Goal: Check status: Check status

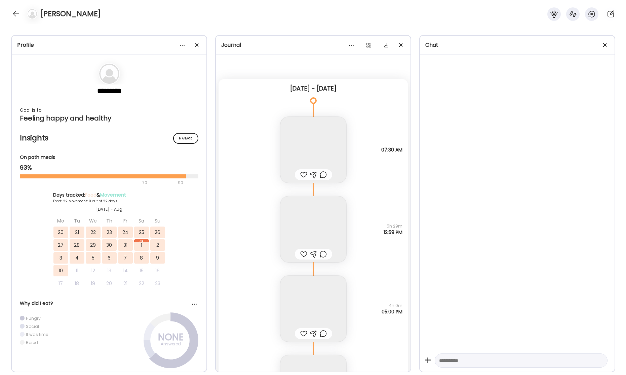
scroll to position [16451, 0]
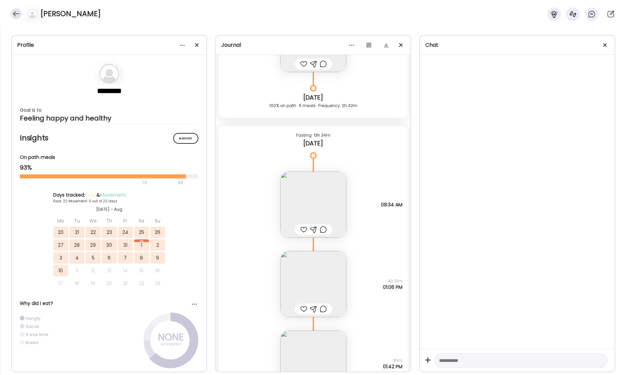
click at [17, 12] on div at bounding box center [16, 13] width 11 height 11
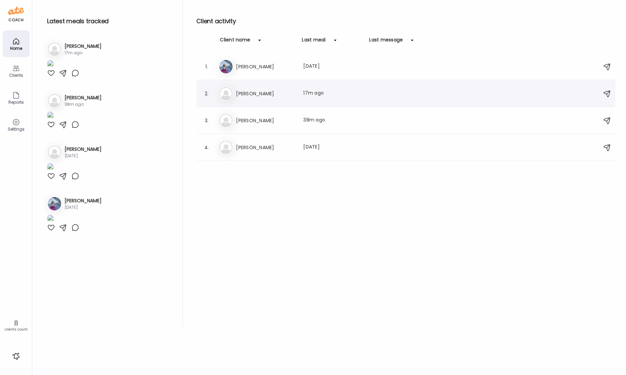
click at [261, 94] on h3 "[PERSON_NAME]" at bounding box center [265, 93] width 59 height 8
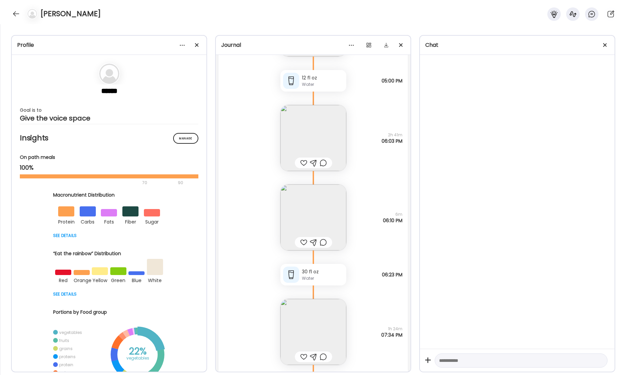
scroll to position [19985, 0]
click at [305, 132] on img at bounding box center [313, 136] width 66 height 66
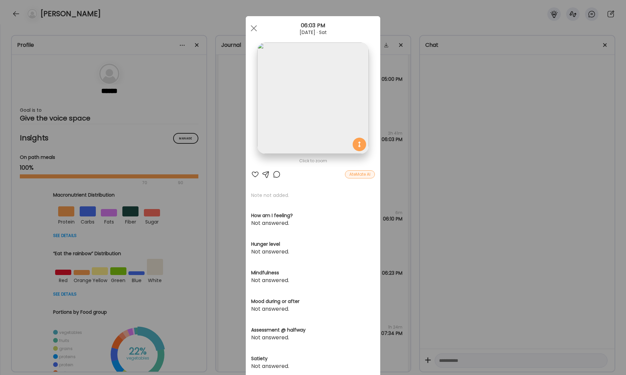
click at [318, 124] on img at bounding box center [312, 97] width 111 height 111
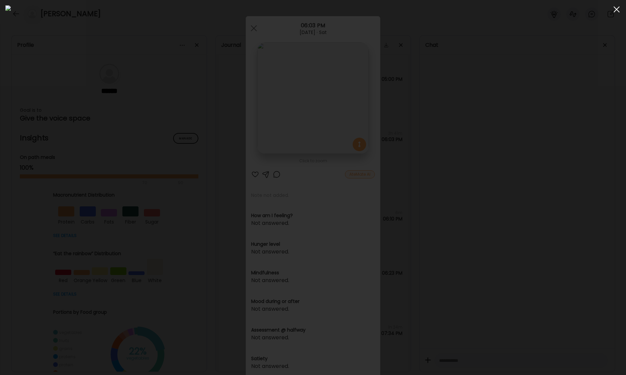
click at [618, 10] on span at bounding box center [617, 9] width 6 height 6
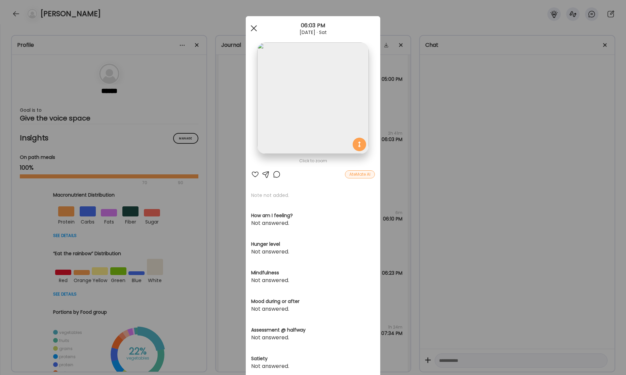
click at [253, 28] on span at bounding box center [254, 28] width 6 height 6
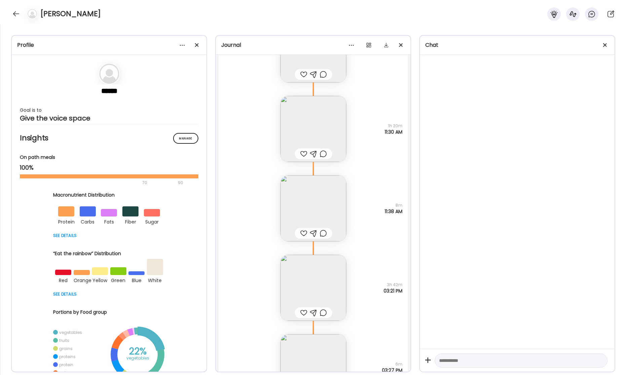
scroll to position [20601, 0]
click at [313, 110] on img at bounding box center [313, 126] width 66 height 66
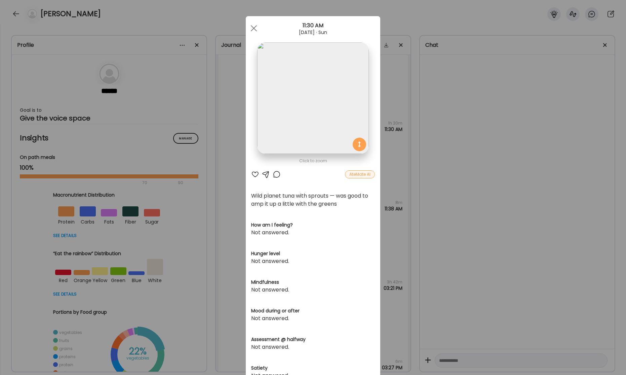
click at [319, 100] on img at bounding box center [312, 97] width 111 height 111
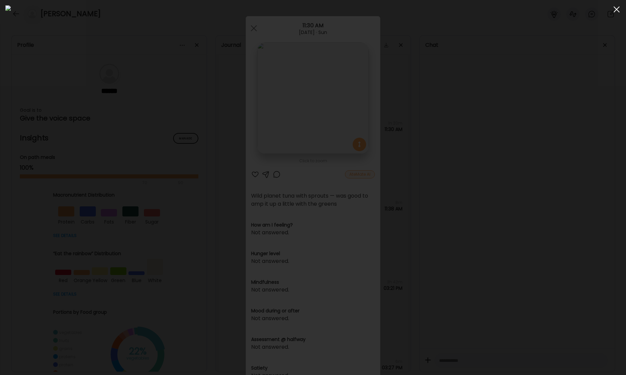
click at [618, 9] on div at bounding box center [616, 9] width 13 height 13
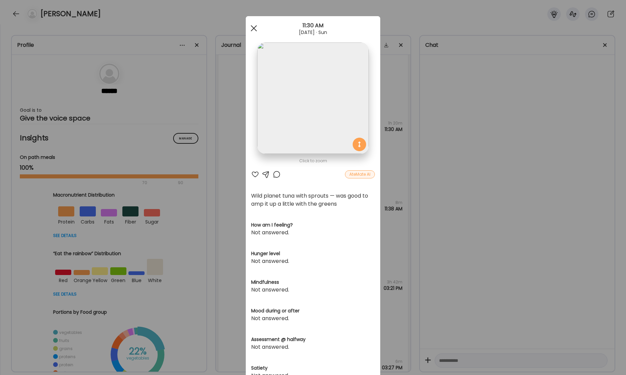
click at [255, 27] on div at bounding box center [253, 28] width 13 height 13
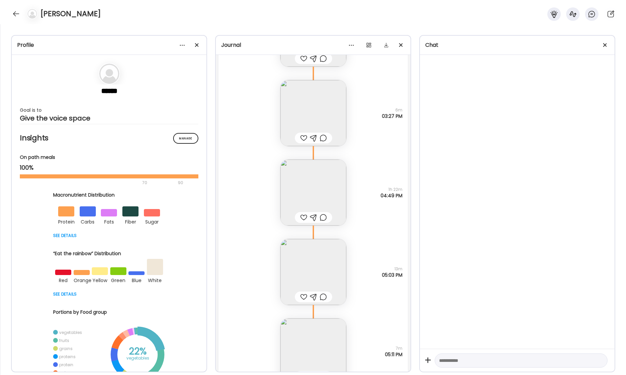
scroll to position [20896, 0]
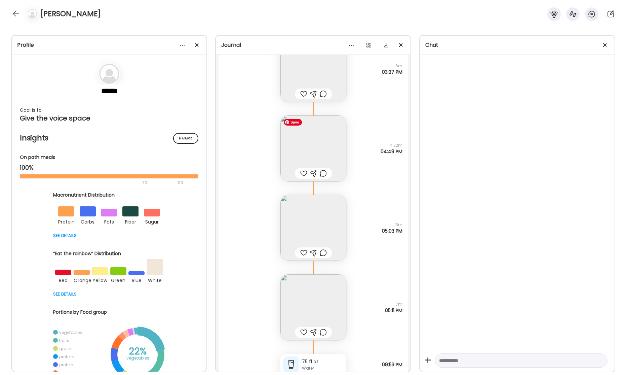
click at [334, 141] on img at bounding box center [313, 148] width 66 height 66
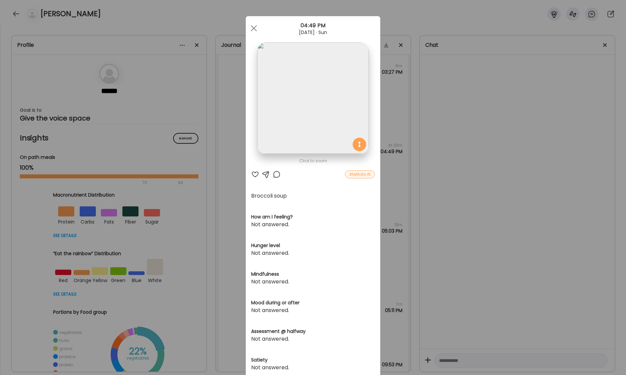
drag, startPoint x: 465, startPoint y: 117, endPoint x: 421, endPoint y: 122, distance: 44.4
click at [464, 117] on div "Ate Coach Dashboard Wahoo! It’s official Take a moment to set up your Coach Pro…" at bounding box center [313, 187] width 626 height 375
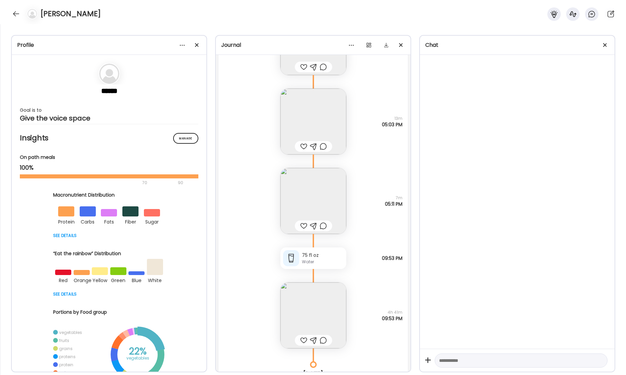
scroll to position [21018, 0]
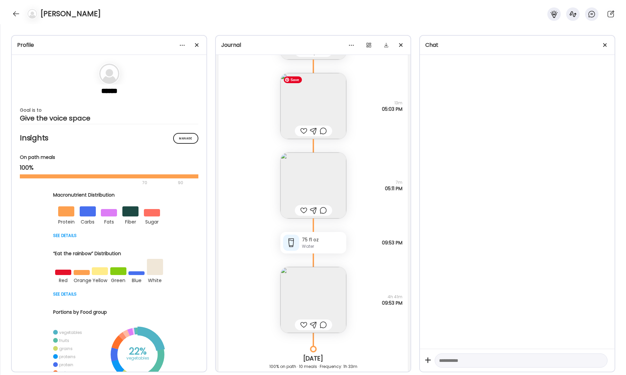
click at [326, 106] on img at bounding box center [313, 106] width 66 height 66
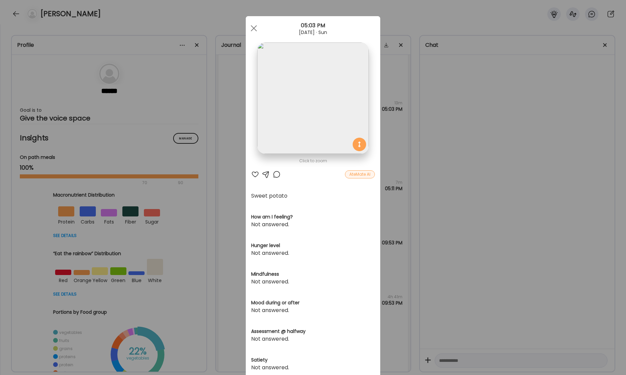
click at [458, 109] on div "Ate Coach Dashboard Wahoo! It’s official Take a moment to set up your Coach Pro…" at bounding box center [313, 187] width 626 height 375
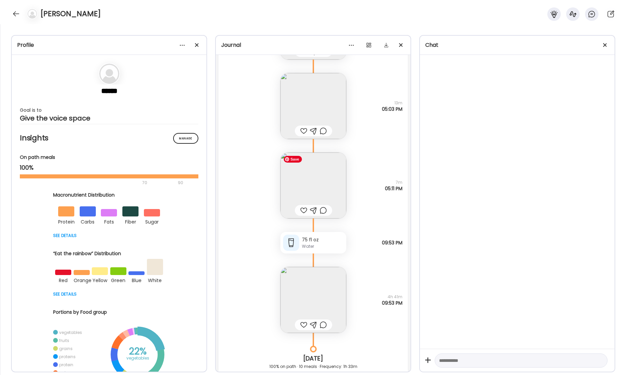
click at [315, 160] on img at bounding box center [313, 185] width 66 height 66
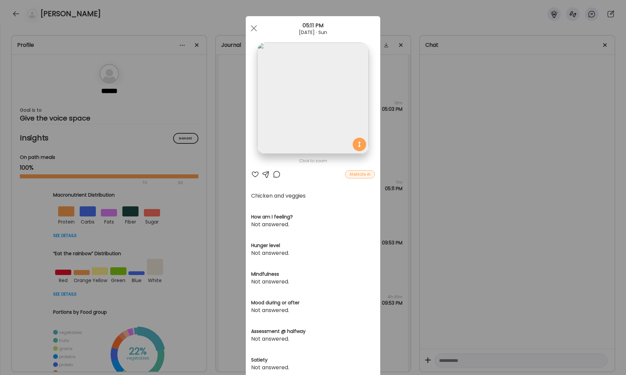
click at [484, 143] on div "Ate Coach Dashboard Wahoo! It’s official Take a moment to set up your Coach Pro…" at bounding box center [313, 187] width 626 height 375
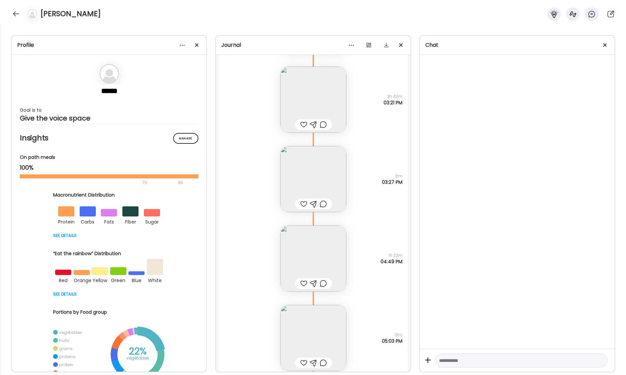
scroll to position [20717, 0]
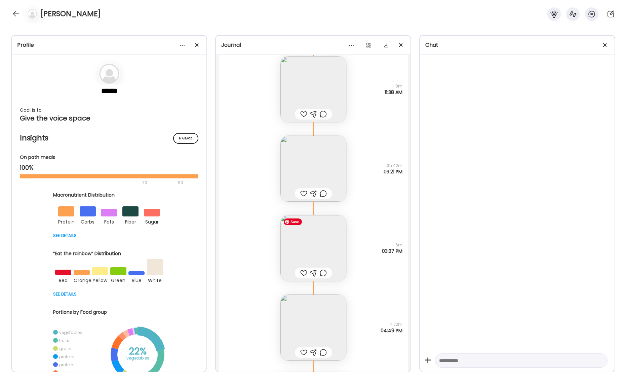
click at [327, 250] on img at bounding box center [313, 248] width 66 height 66
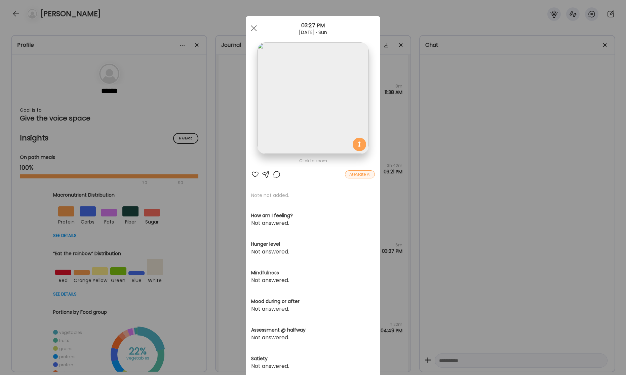
drag, startPoint x: 493, startPoint y: 118, endPoint x: 425, endPoint y: 129, distance: 68.8
click at [492, 118] on div "Ate Coach Dashboard Wahoo! It’s official Take a moment to set up your Coach Pro…" at bounding box center [313, 187] width 626 height 375
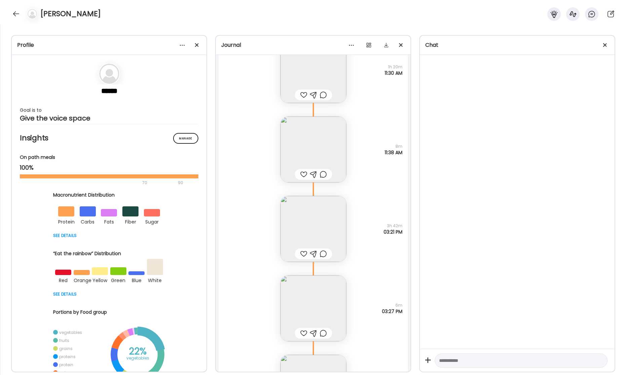
scroll to position [20653, 0]
click at [312, 229] on img at bounding box center [313, 232] width 66 height 66
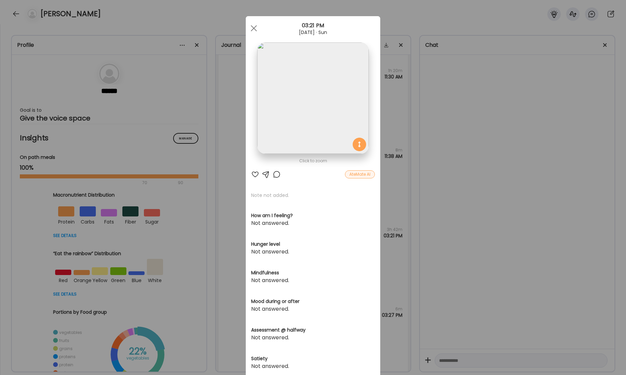
click at [477, 134] on div "Ate Coach Dashboard Wahoo! It’s official Take a moment to set up your Coach Pro…" at bounding box center [313, 187] width 626 height 375
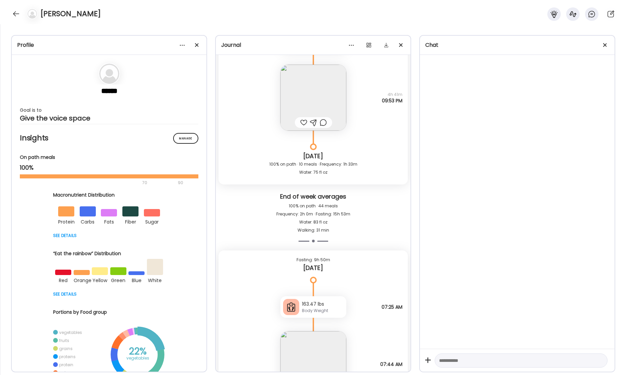
scroll to position [21219, 0]
click at [325, 300] on div "163.47 lbs Body Weight" at bounding box center [313, 308] width 66 height 22
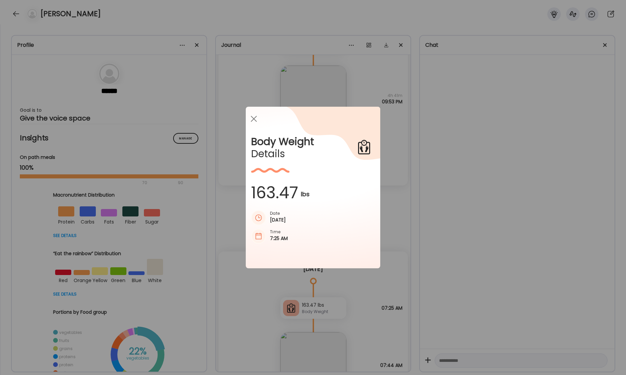
drag, startPoint x: 513, startPoint y: 226, endPoint x: 489, endPoint y: 227, distance: 24.3
click at [507, 227] on div "Ate Coach Dashboard Wahoo! It’s official Take a moment to set up your Coach Pro…" at bounding box center [313, 187] width 626 height 375
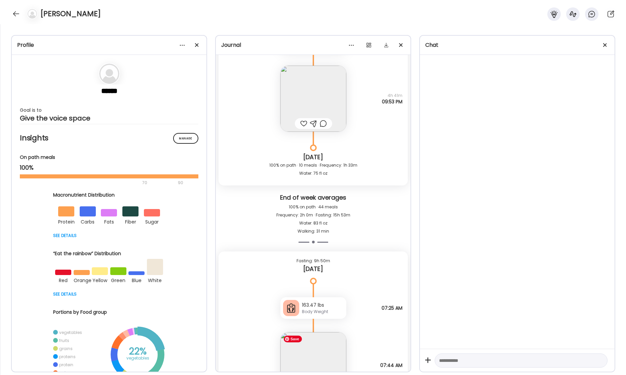
click at [323, 353] on img at bounding box center [313, 365] width 66 height 66
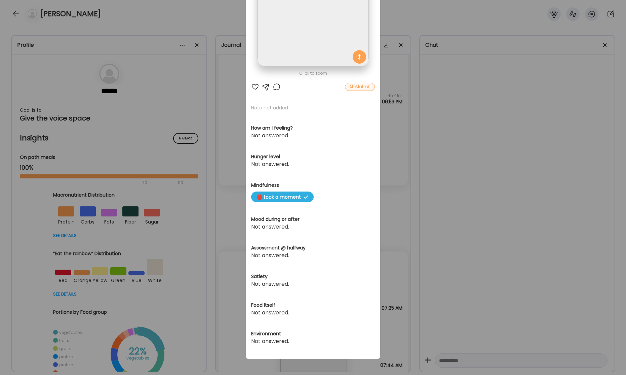
scroll to position [0, 0]
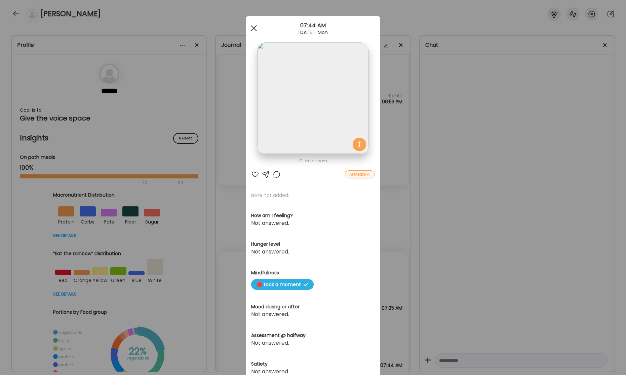
click at [254, 28] on span at bounding box center [254, 28] width 6 height 6
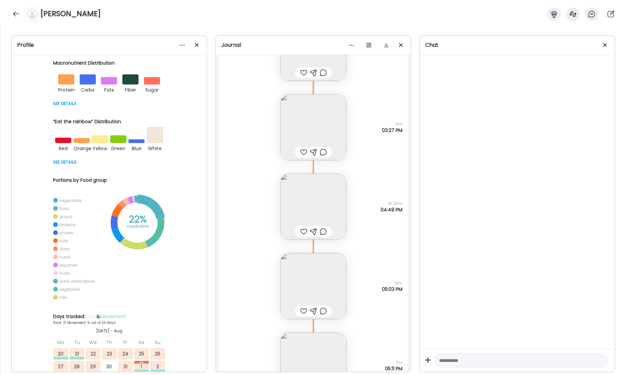
scroll to position [20839, 0]
click at [315, 180] on img at bounding box center [313, 206] width 66 height 66
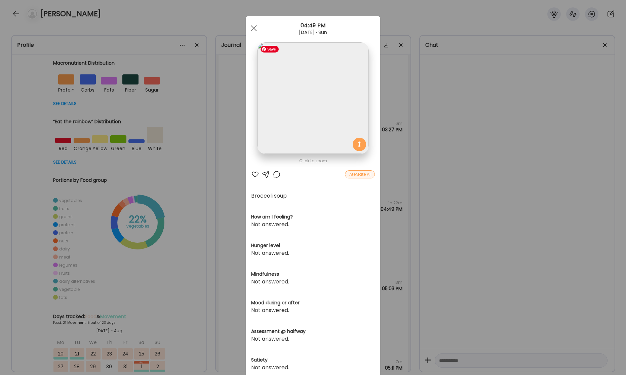
click at [316, 139] on img at bounding box center [312, 97] width 111 height 111
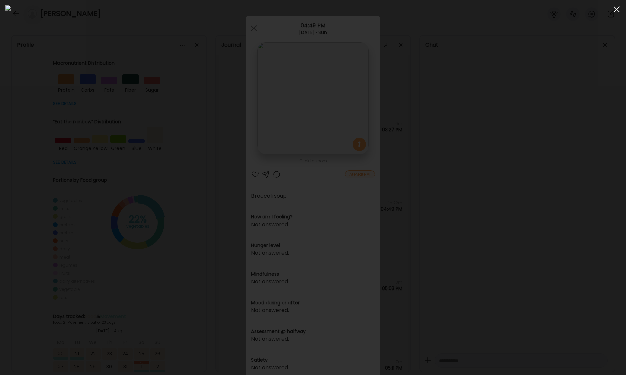
click at [616, 11] on div at bounding box center [616, 9] width 13 height 13
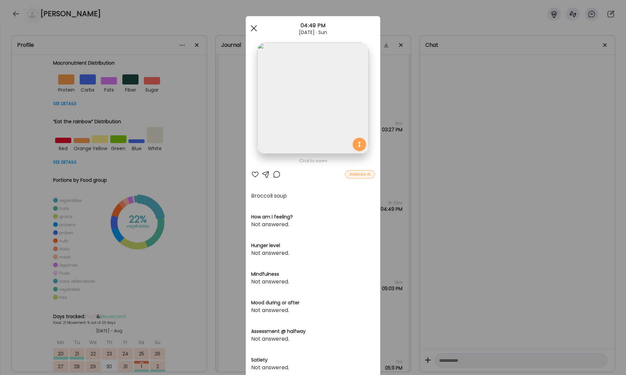
click at [253, 28] on div at bounding box center [253, 28] width 13 height 13
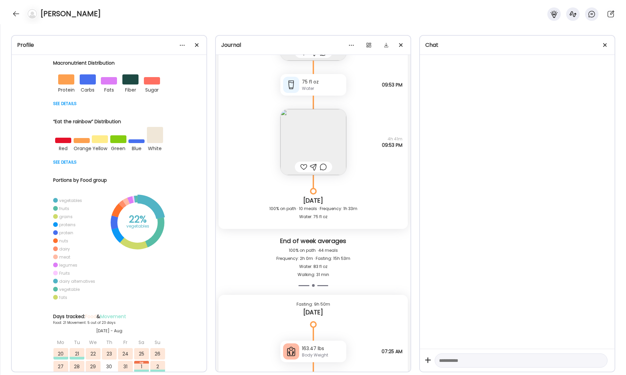
scroll to position [21302, 0]
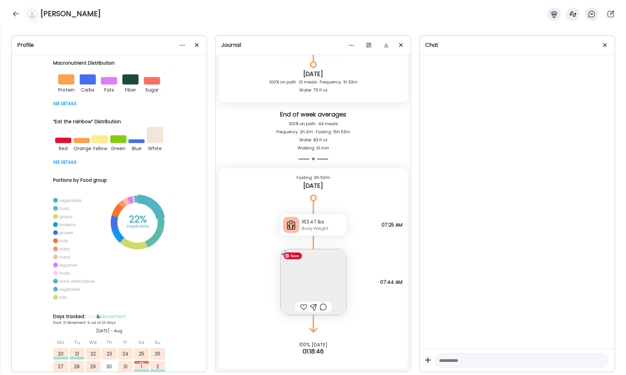
click at [316, 268] on img at bounding box center [313, 282] width 66 height 66
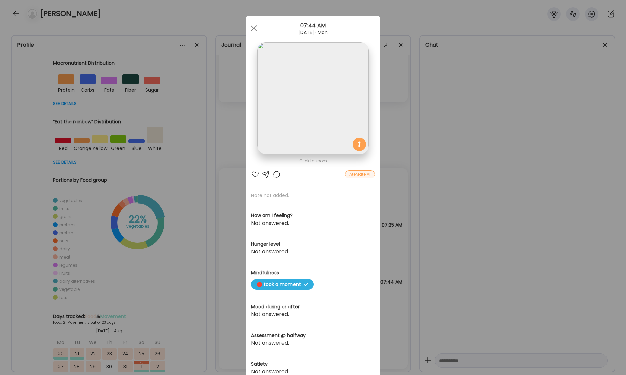
click at [450, 190] on div "Ate Coach Dashboard Wahoo! It’s official Take a moment to set up your Coach Pro…" at bounding box center [313, 187] width 626 height 375
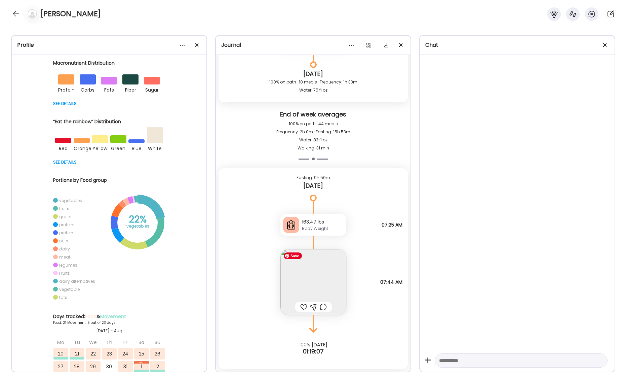
click at [330, 278] on img at bounding box center [313, 282] width 66 height 66
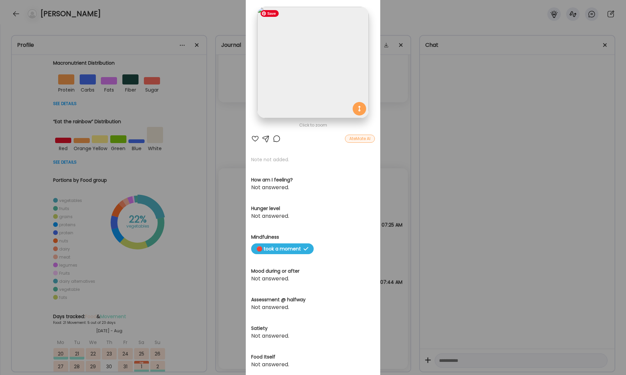
scroll to position [0, 0]
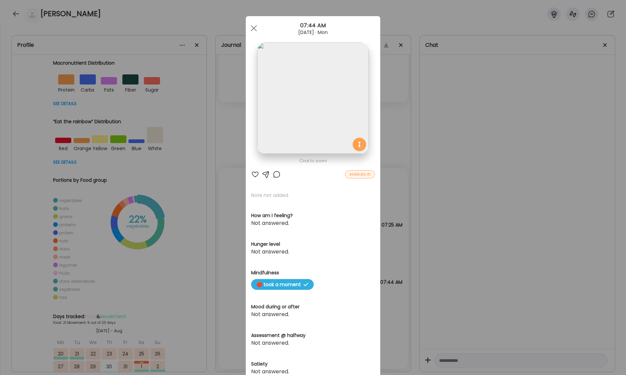
click at [252, 28] on div at bounding box center [253, 28] width 13 height 13
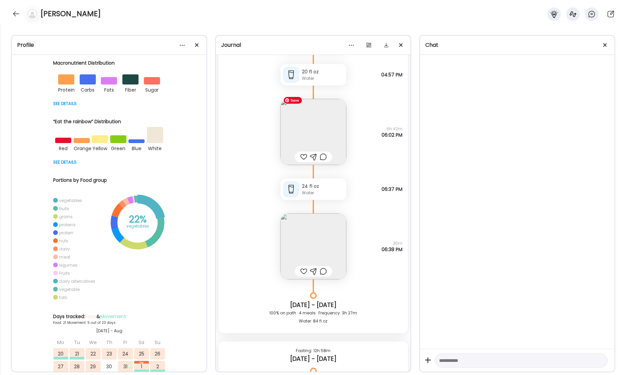
scroll to position [19056, 0]
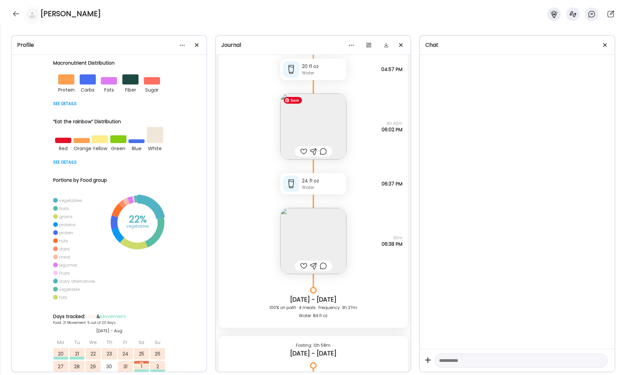
click at [307, 110] on img at bounding box center [313, 126] width 66 height 66
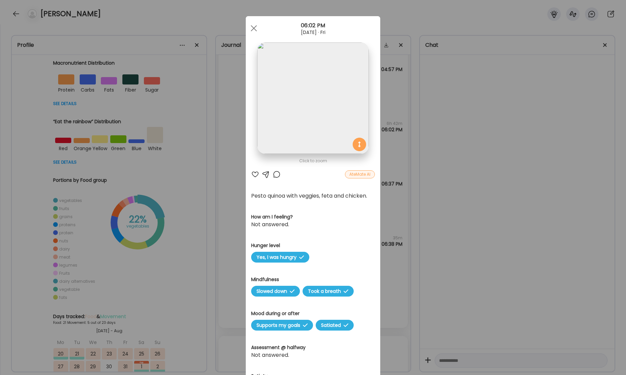
click at [478, 138] on div "Ate Coach Dashboard Wahoo! It’s official Take a moment to set up your Coach Pro…" at bounding box center [313, 187] width 626 height 375
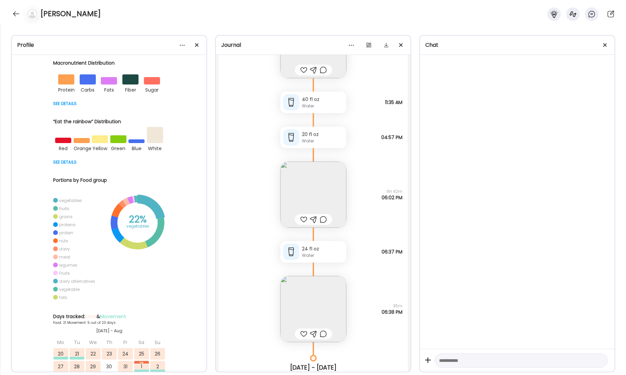
scroll to position [19028, 0]
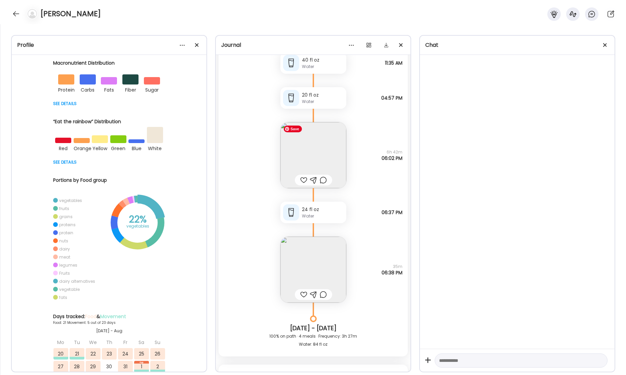
click at [319, 154] on img at bounding box center [313, 155] width 66 height 66
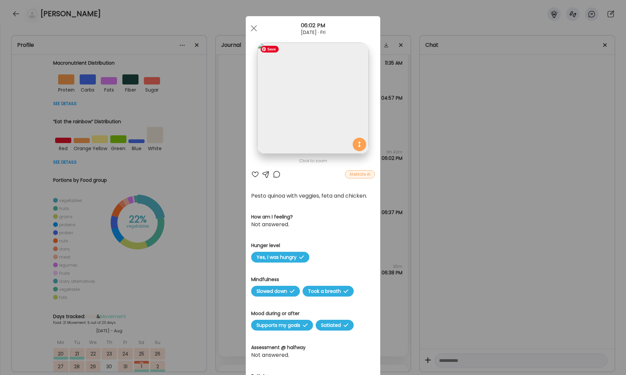
click at [290, 106] on img at bounding box center [312, 97] width 111 height 111
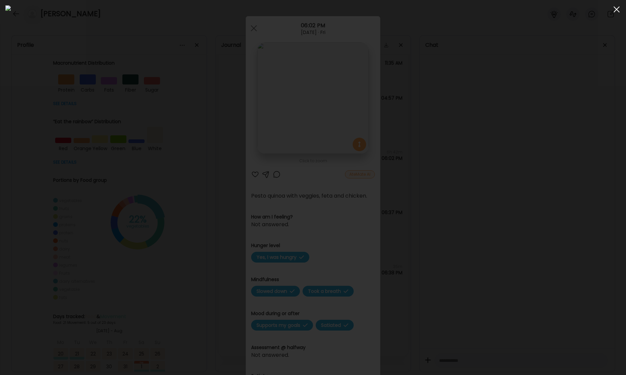
click at [617, 11] on div at bounding box center [616, 9] width 13 height 13
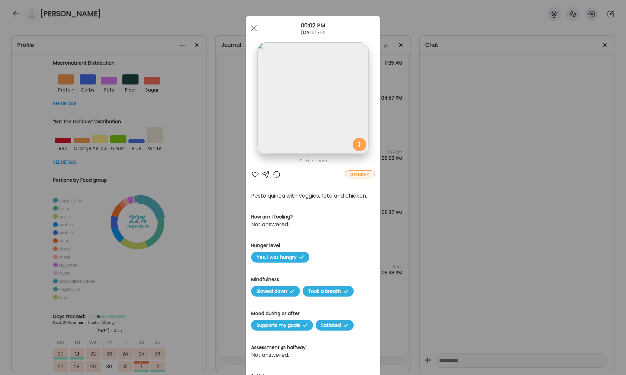
drag, startPoint x: 256, startPoint y: 29, endPoint x: 271, endPoint y: 59, distance: 33.5
click at [256, 33] on div at bounding box center [253, 28] width 13 height 13
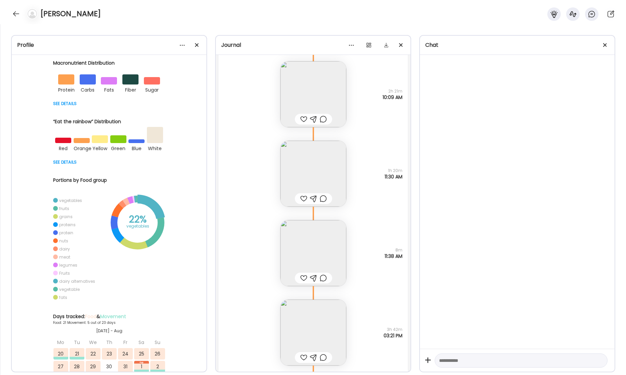
scroll to position [20555, 0]
click at [329, 179] on img at bounding box center [313, 172] width 66 height 66
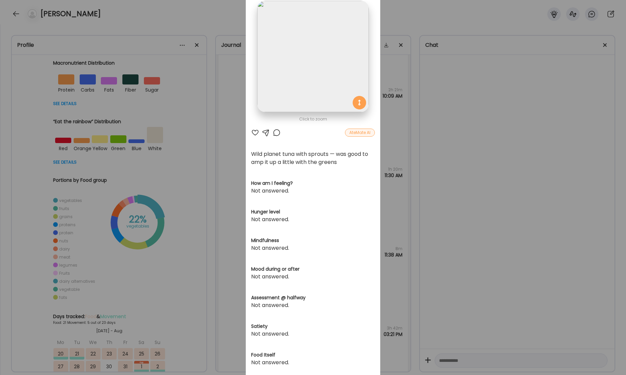
scroll to position [0, 0]
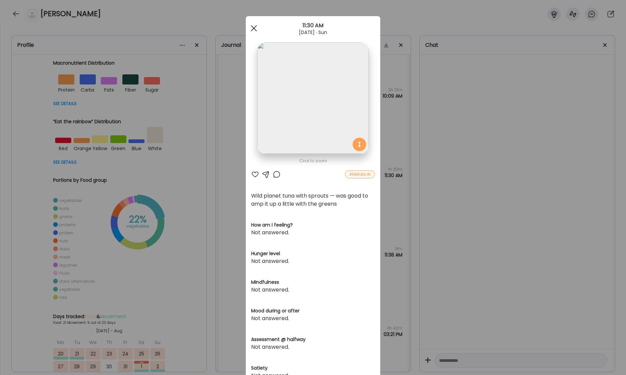
drag, startPoint x: 254, startPoint y: 29, endPoint x: 298, endPoint y: 76, distance: 64.9
click at [254, 29] on div at bounding box center [253, 28] width 13 height 13
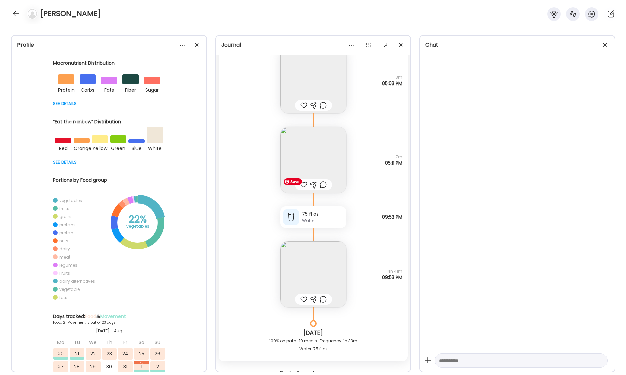
scroll to position [21302, 0]
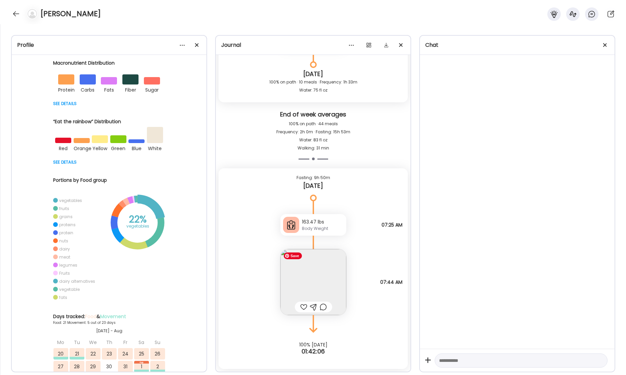
click at [297, 300] on img at bounding box center [313, 282] width 66 height 66
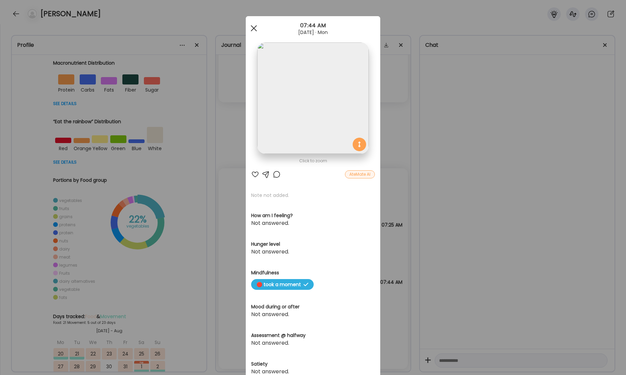
click at [252, 30] on span at bounding box center [254, 28] width 6 height 6
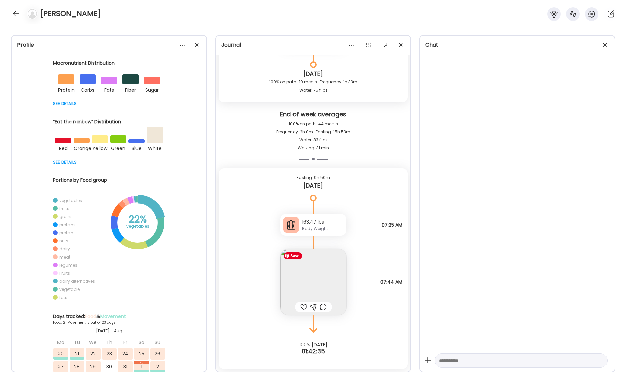
click at [327, 295] on img at bounding box center [313, 282] width 66 height 66
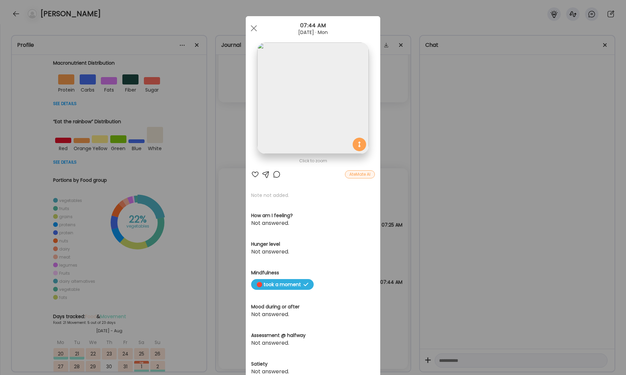
click at [485, 190] on div "Ate Coach Dashboard Wahoo! It’s official Take a moment to set up your Coach Pro…" at bounding box center [313, 187] width 626 height 375
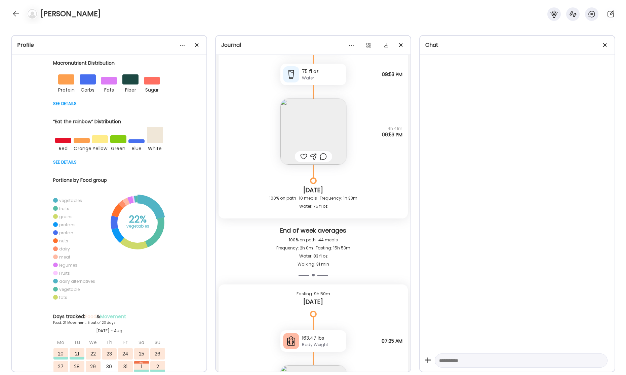
scroll to position [157, 0]
